Goal: Transaction & Acquisition: Book appointment/travel/reservation

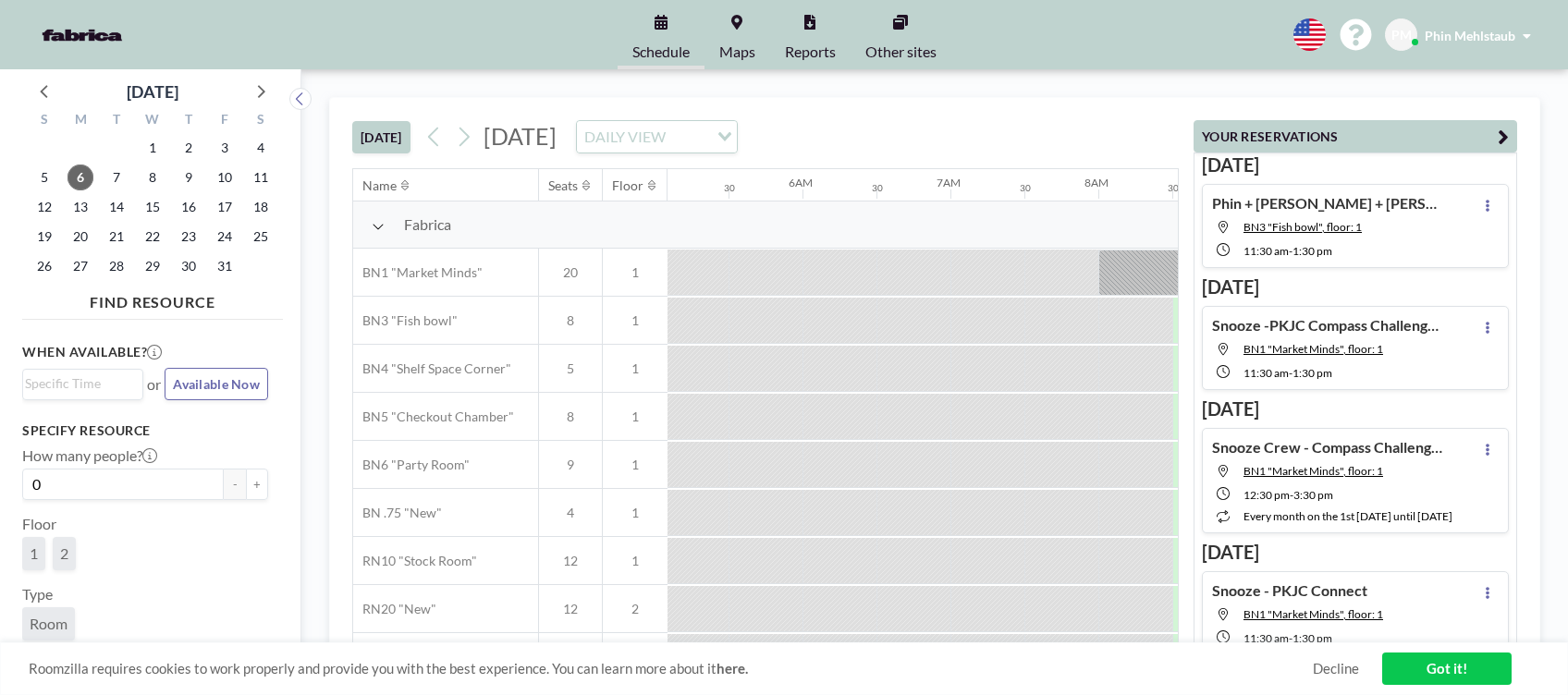
scroll to position [0, 1184]
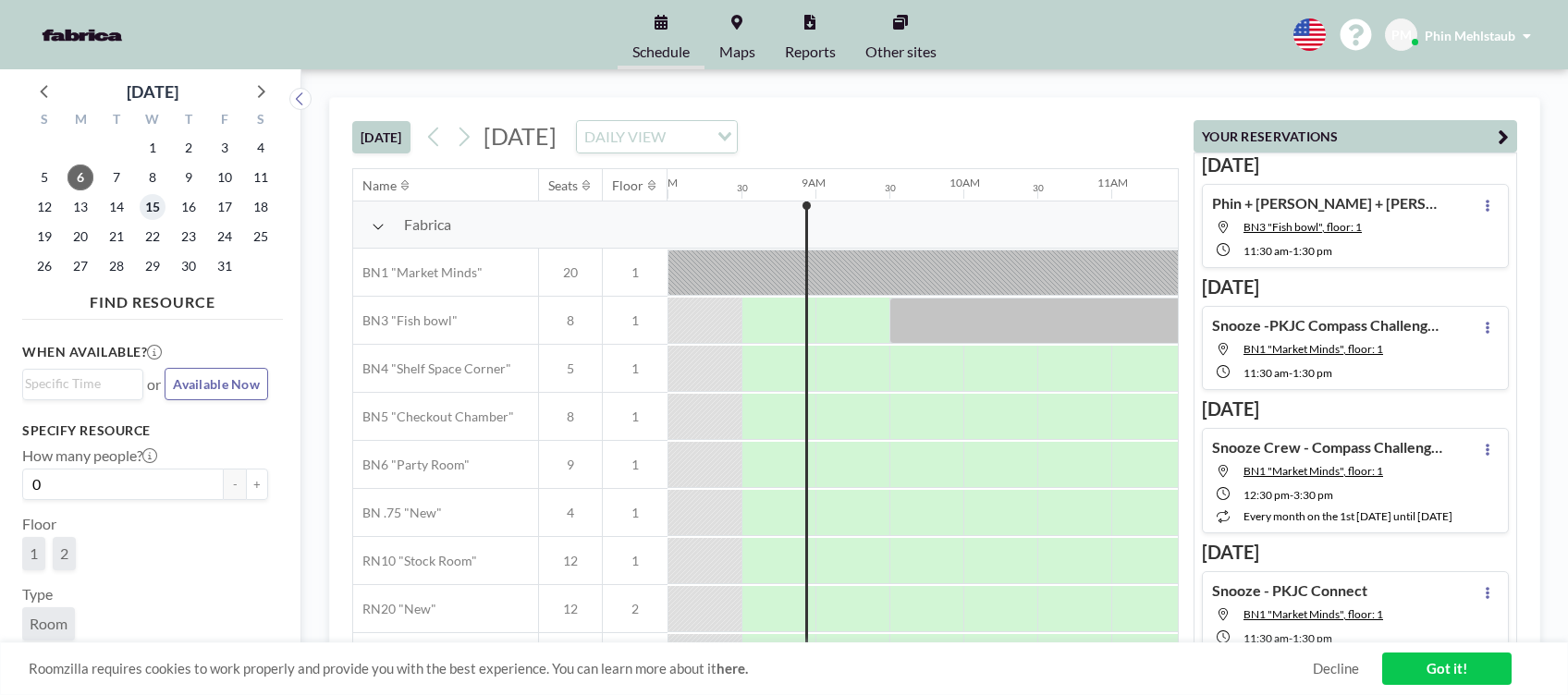
click at [154, 210] on span "15" at bounding box center [152, 207] width 25 height 25
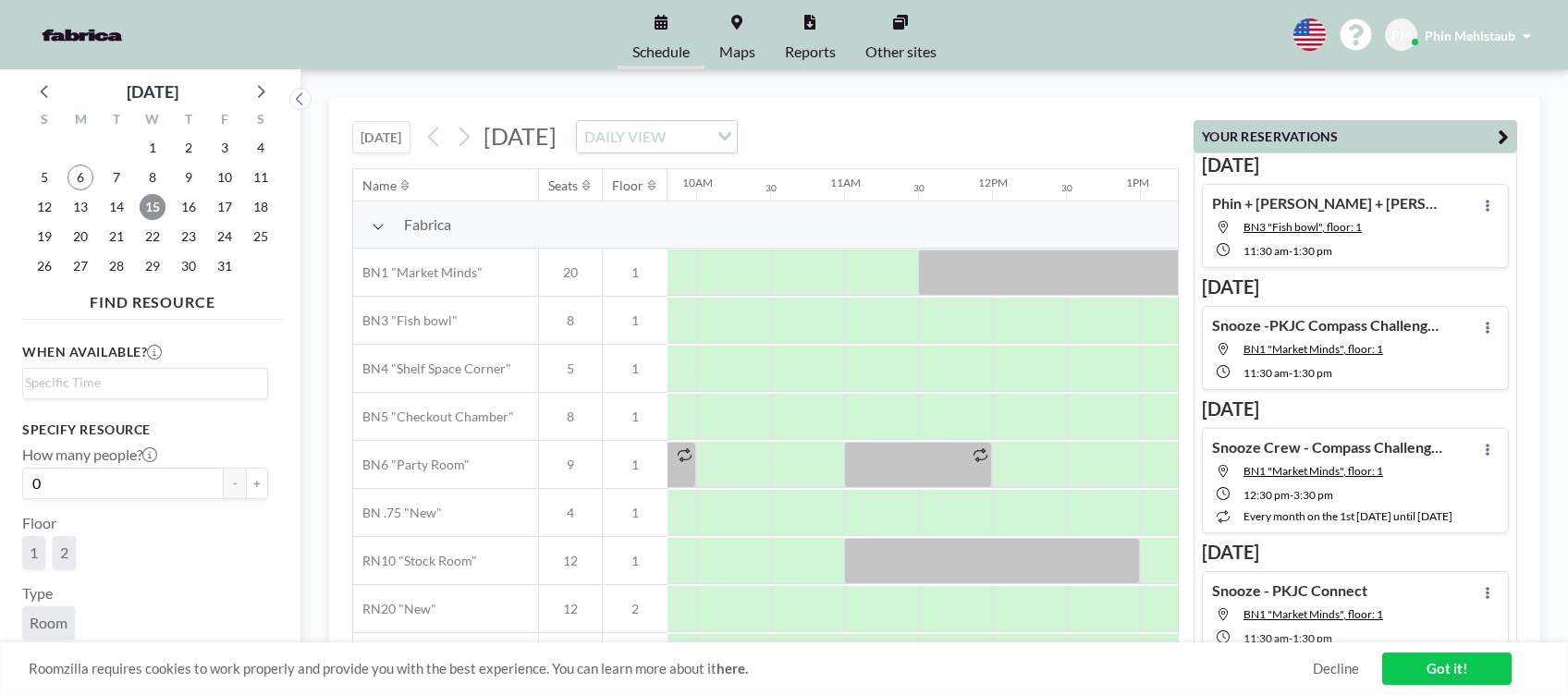
scroll to position [0, 1451]
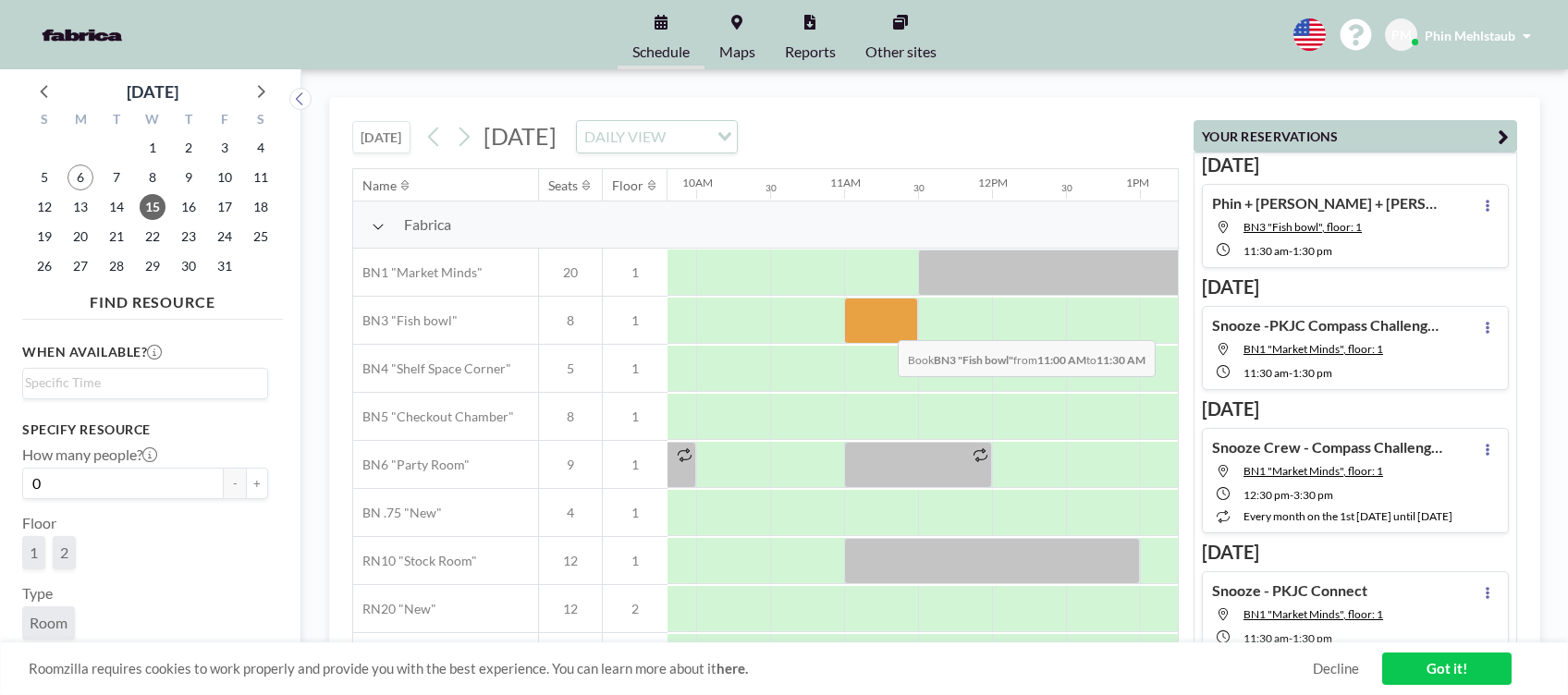
click at [884, 325] on div at bounding box center [881, 321] width 74 height 46
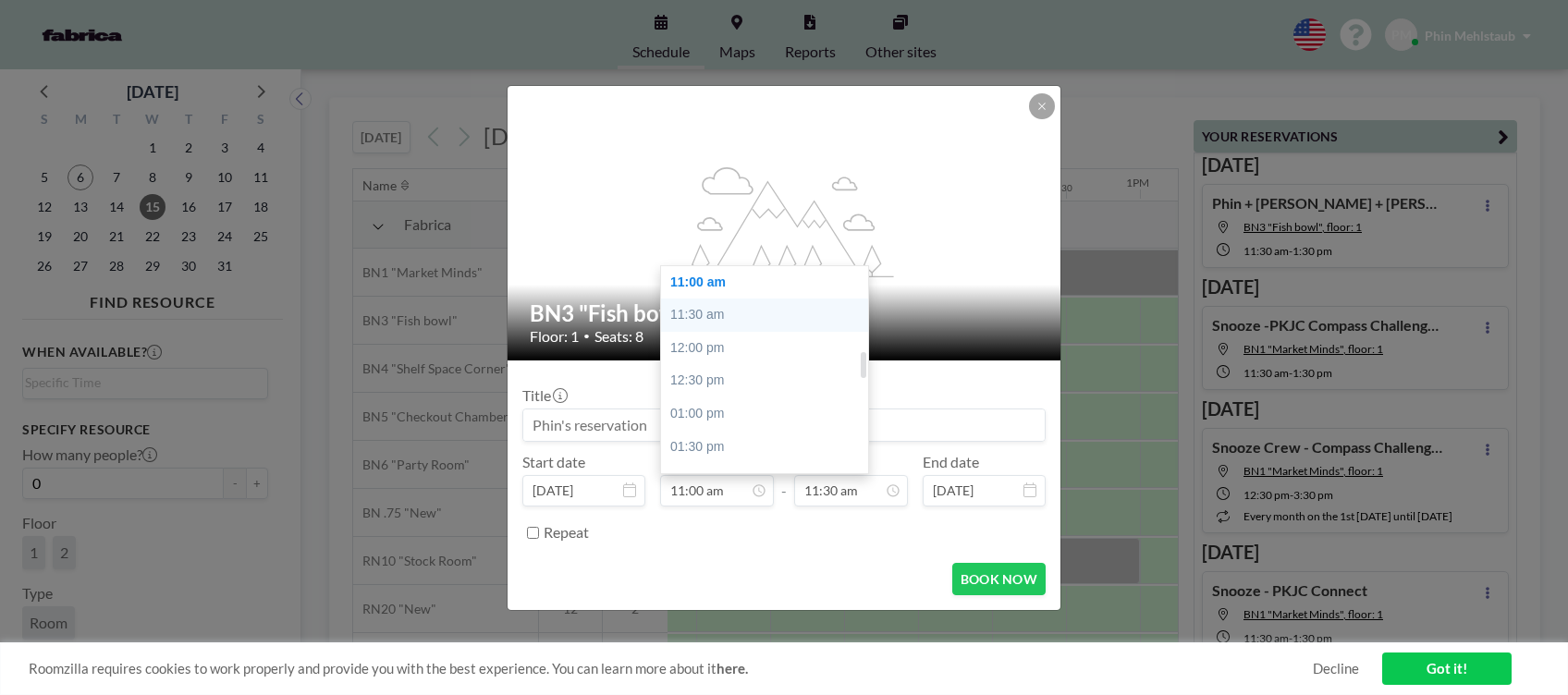
scroll to position [600, 0]
click at [699, 361] on div "10:30 am" at bounding box center [770, 373] width 219 height 33
type input "10:30 am"
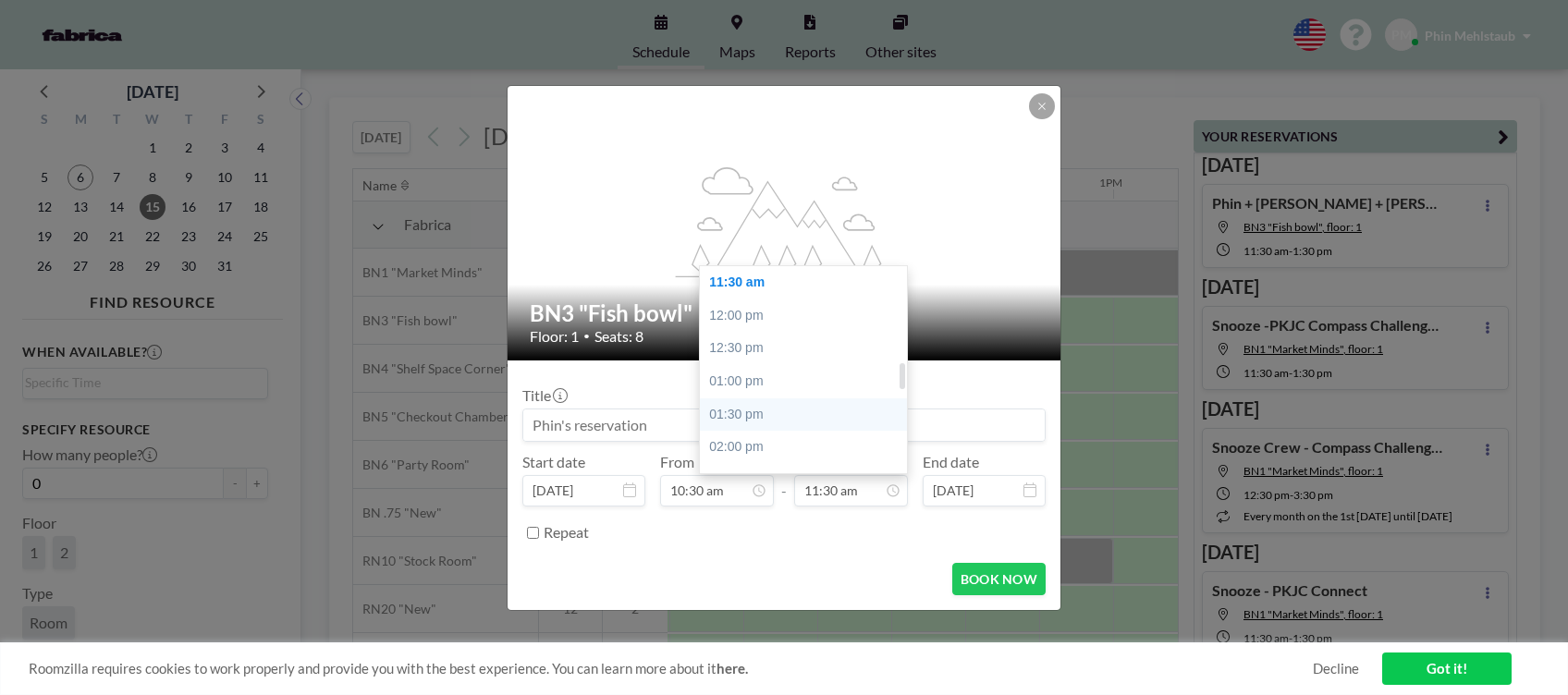
scroll to position [0, 1480]
click at [800, 342] on div "12:30 pm" at bounding box center [809, 349] width 219 height 33
type input "12:30 pm"
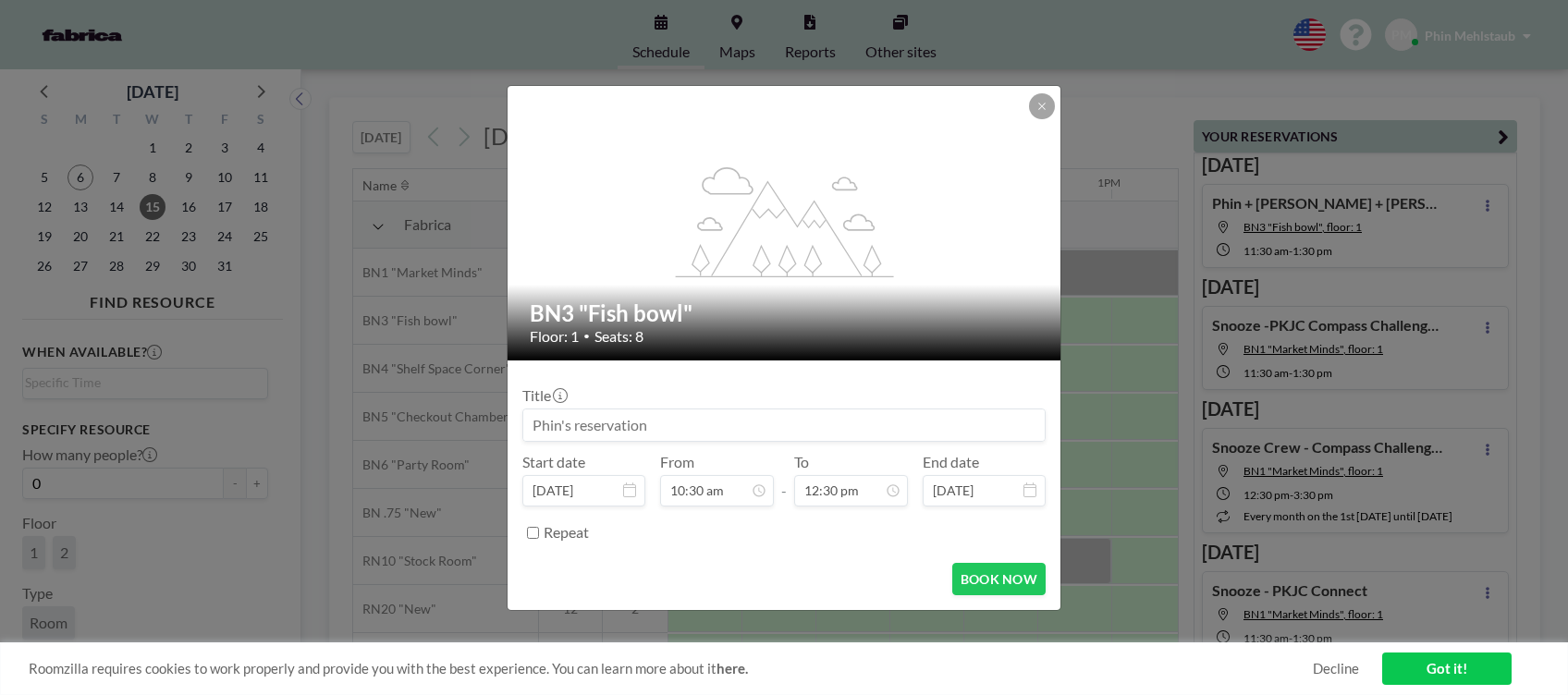
scroll to position [821, 0]
click at [684, 428] on input at bounding box center [784, 425] width 522 height 31
type input "Phin + [PERSON_NAME] Connect"
click at [961, 567] on button "BOOK NOW" at bounding box center [998, 578] width 93 height 32
